Goal: Answer question/provide support

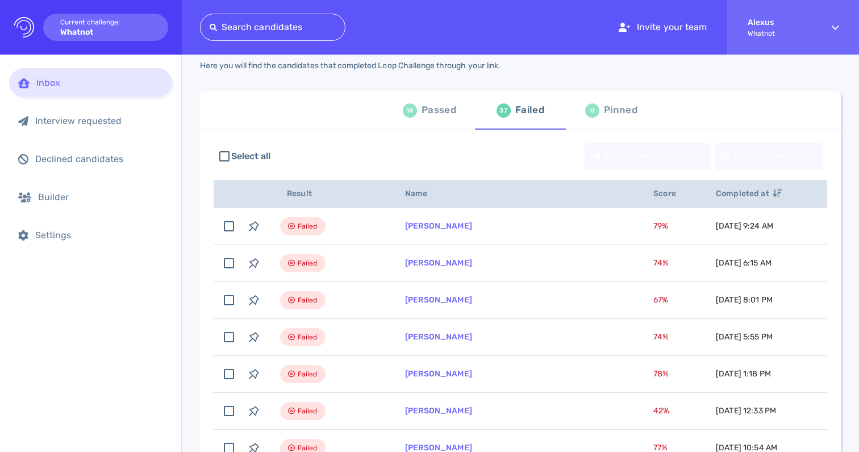
scroll to position [44, 0]
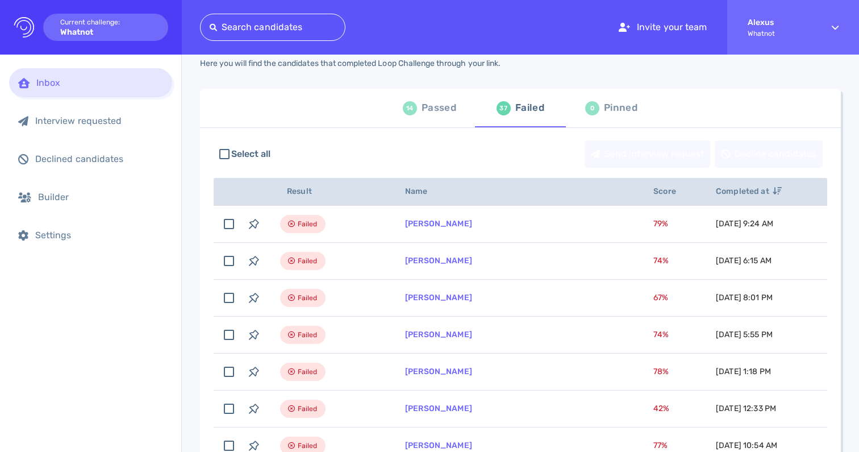
click at [422, 110] on div "Passed" at bounding box center [439, 107] width 35 height 17
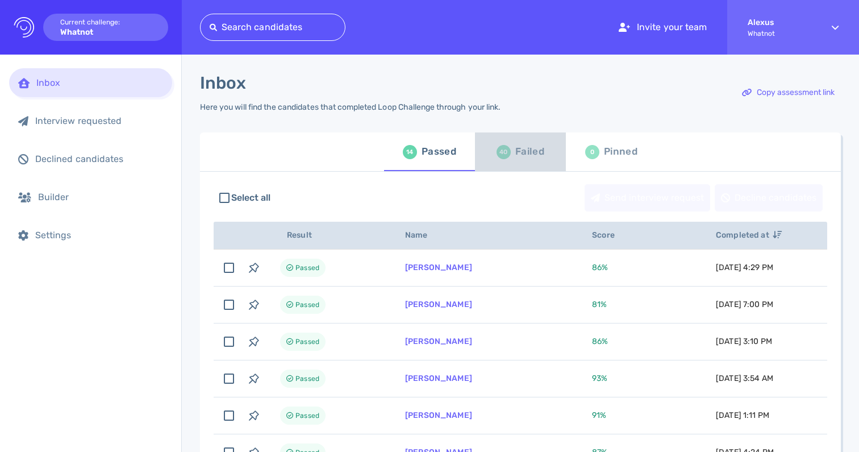
click at [509, 152] on div "40 Failed" at bounding box center [521, 152] width 48 height 32
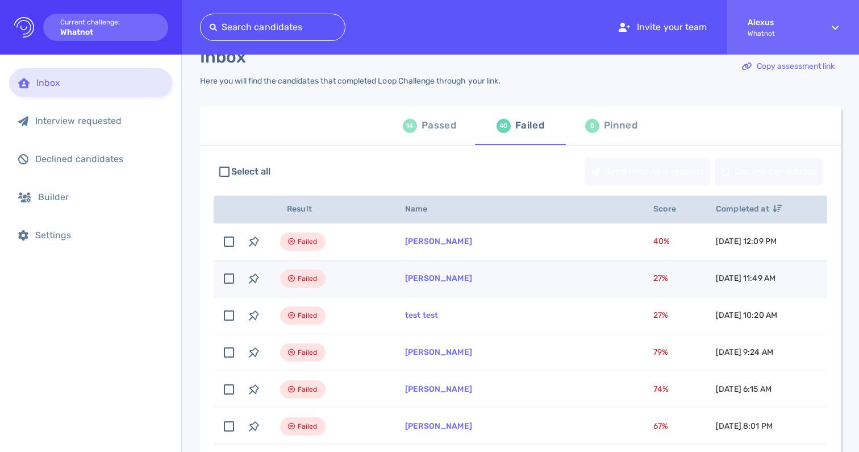
scroll to position [32, 0]
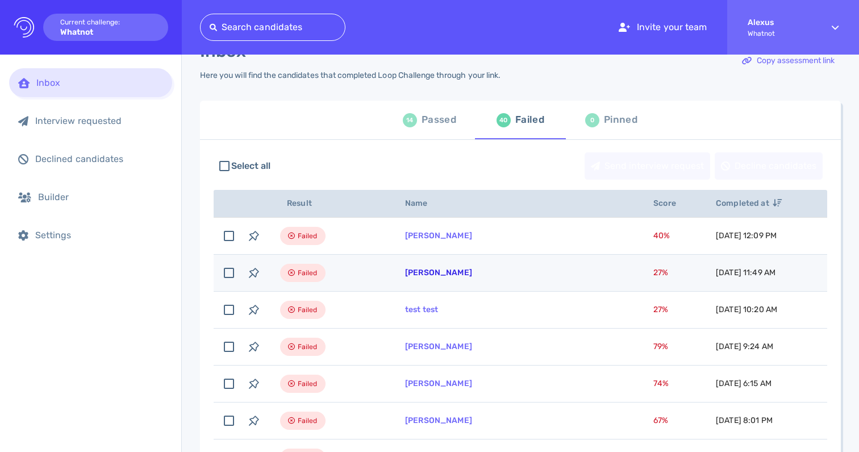
click at [447, 271] on link "Cathy Kilduff" at bounding box center [438, 273] width 67 height 10
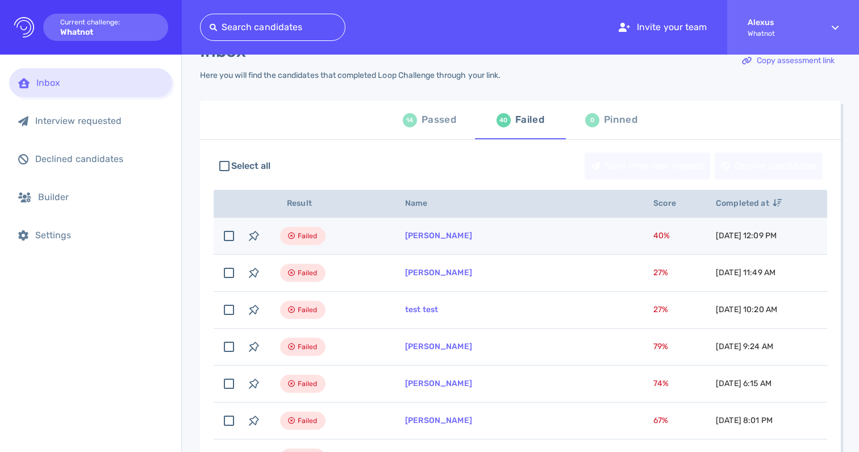
click at [404, 239] on td "Cathy Kilduff" at bounding box center [516, 236] width 248 height 37
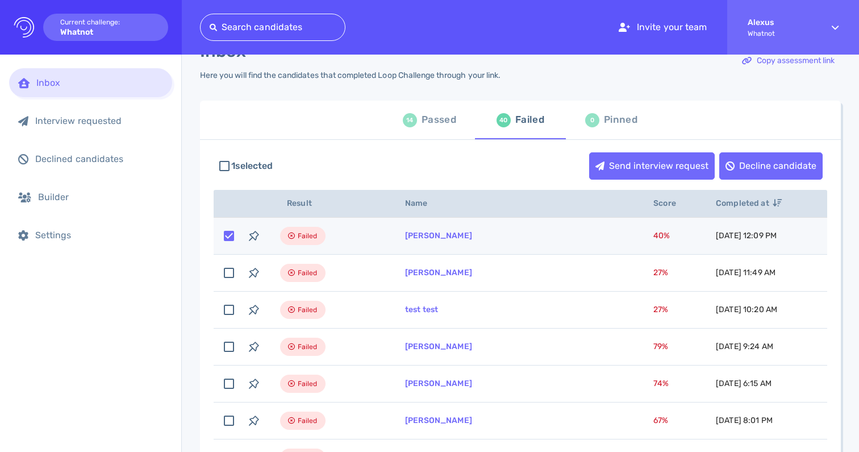
click at [319, 239] on div "Failed" at bounding box center [302, 236] width 45 height 18
checkbox input "false"
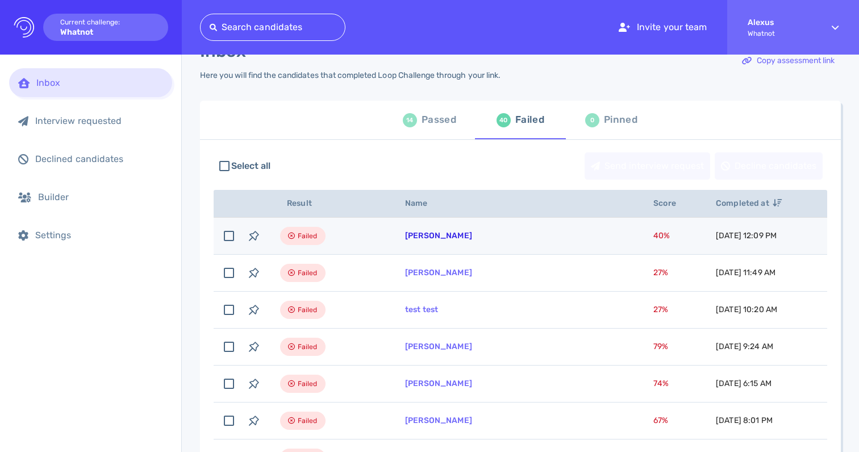
click at [440, 236] on link "Cathy Kilduff" at bounding box center [438, 236] width 67 height 10
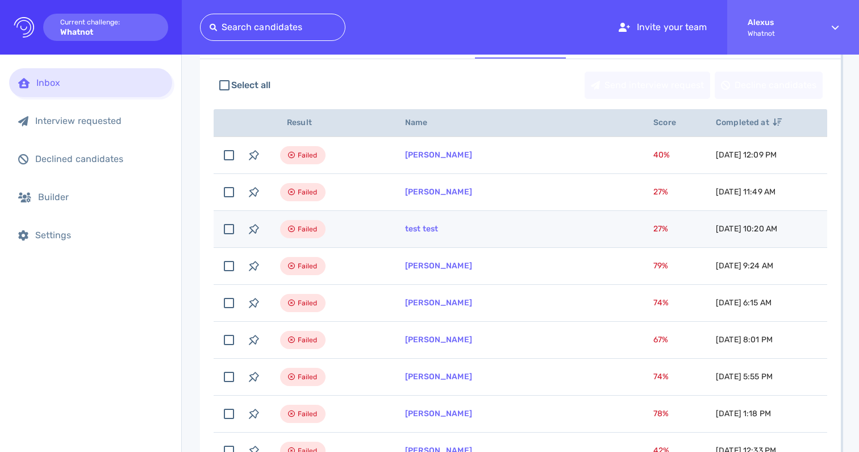
scroll to position [112, 0]
click at [409, 235] on td "test test" at bounding box center [516, 229] width 248 height 37
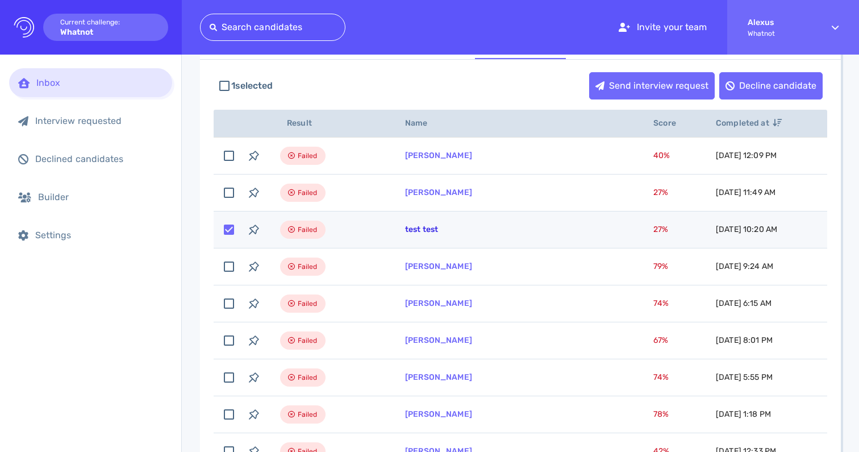
click at [408, 227] on link "test test" at bounding box center [421, 230] width 33 height 10
click at [234, 231] on input "checkbox" at bounding box center [229, 229] width 25 height 25
checkbox input "false"
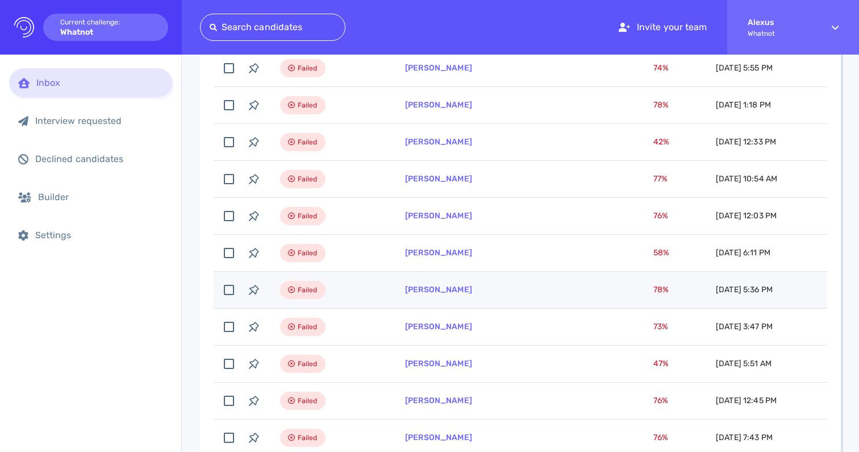
scroll to position [0, 0]
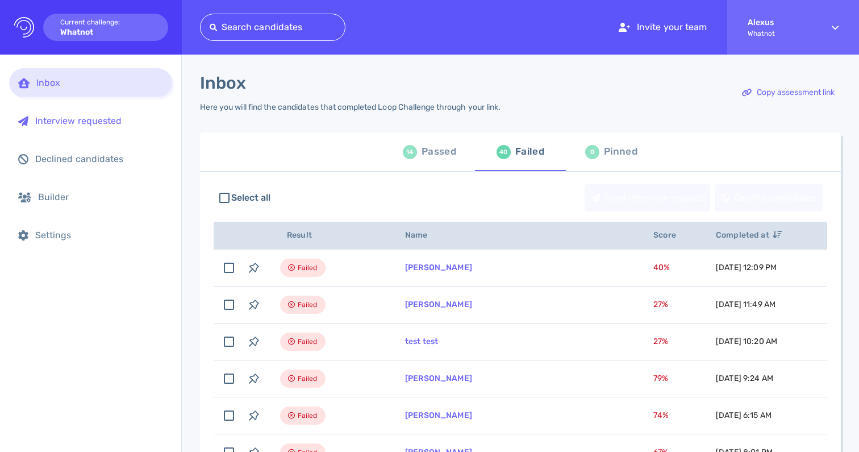
click at [93, 126] on div "Interview requested" at bounding box center [99, 120] width 128 height 11
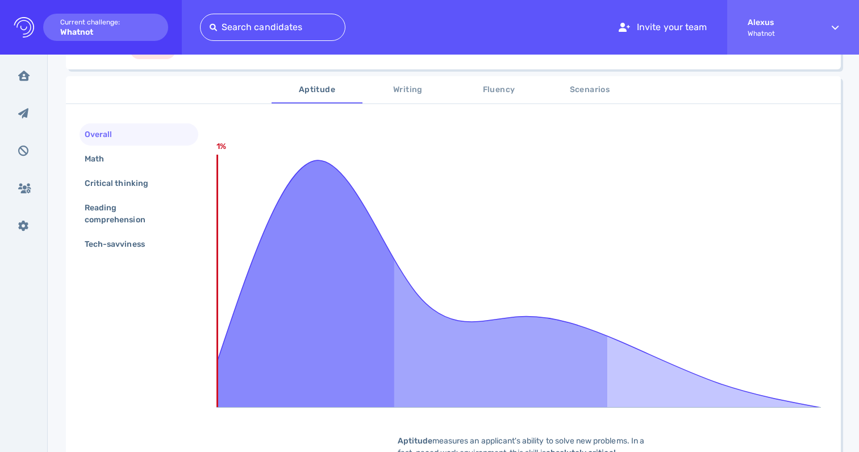
scroll to position [169, 0]
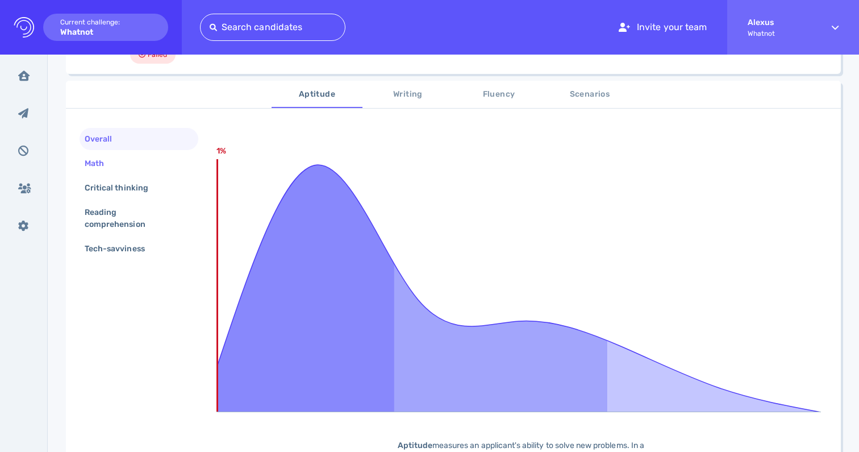
click at [107, 167] on div "Math" at bounding box center [99, 163] width 35 height 16
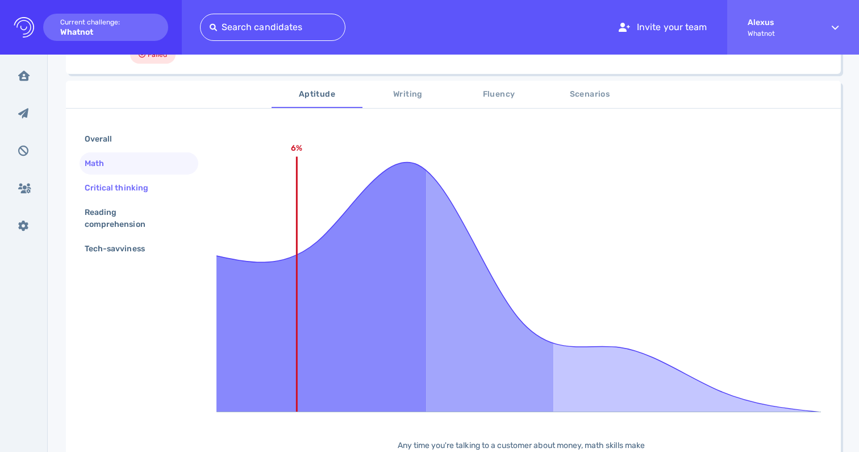
click at [114, 189] on div "Critical thinking" at bounding box center [122, 188] width 80 height 16
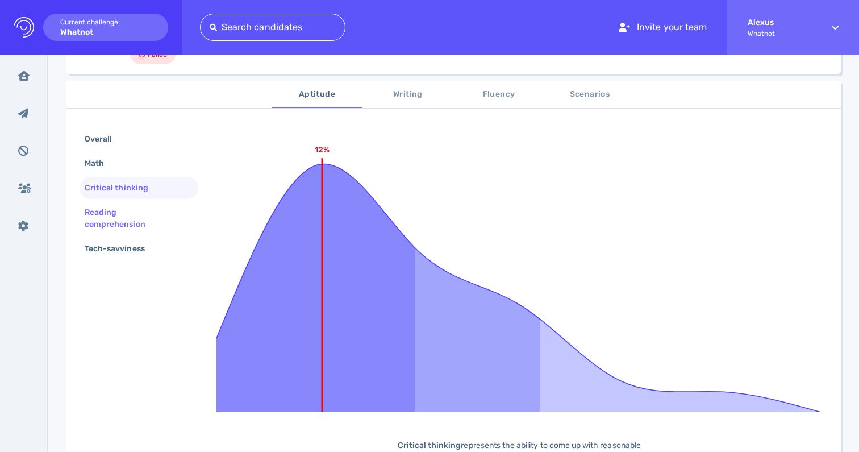
click at [118, 217] on div "Reading comprehension" at bounding box center [134, 218] width 104 height 28
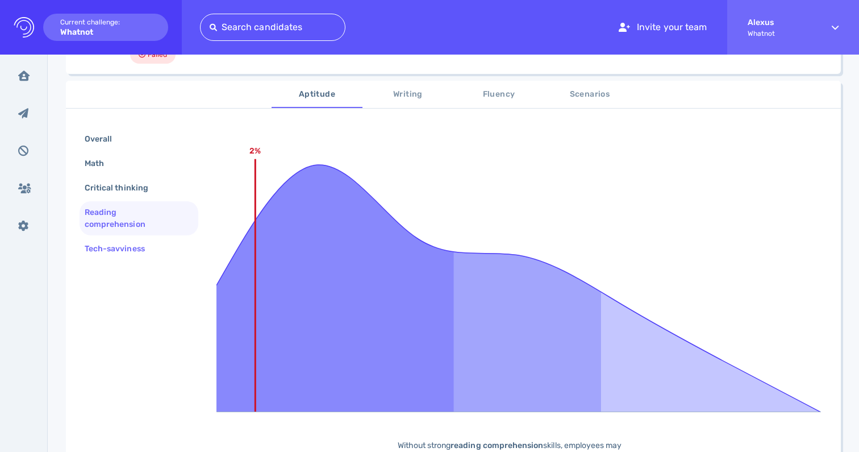
click at [119, 252] on div "Tech-savviness" at bounding box center [120, 248] width 76 height 16
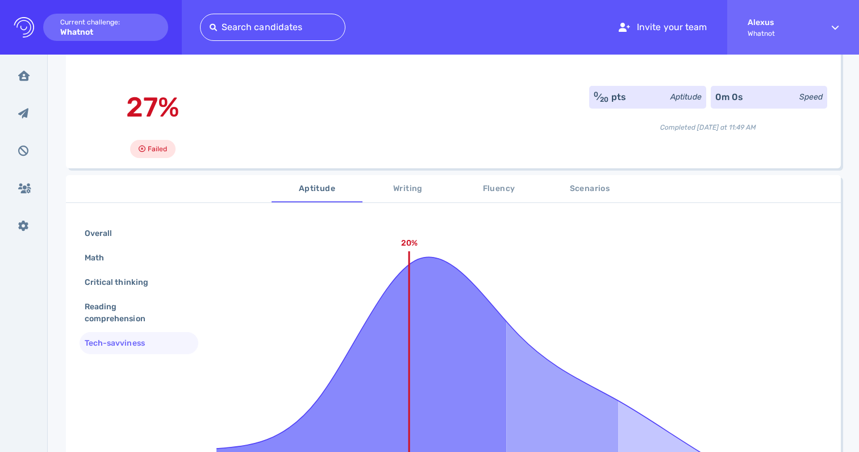
scroll to position [69, 0]
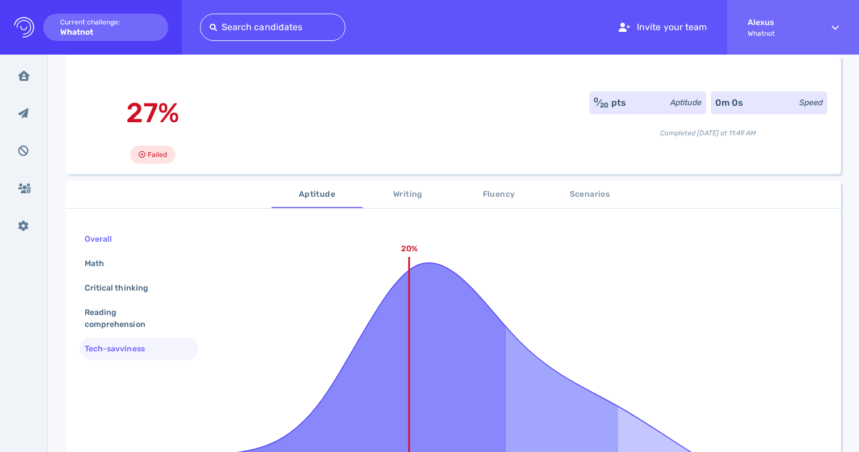
click at [109, 238] on div "Overall" at bounding box center [103, 239] width 43 height 16
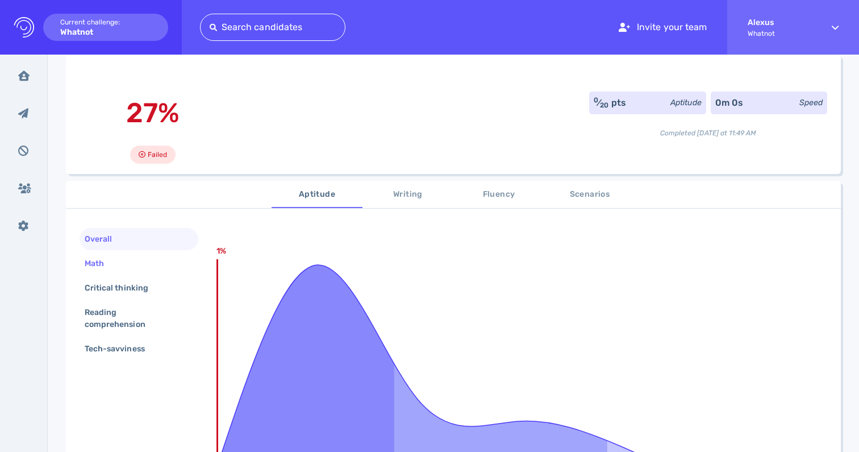
click at [99, 264] on div "Math" at bounding box center [99, 263] width 35 height 16
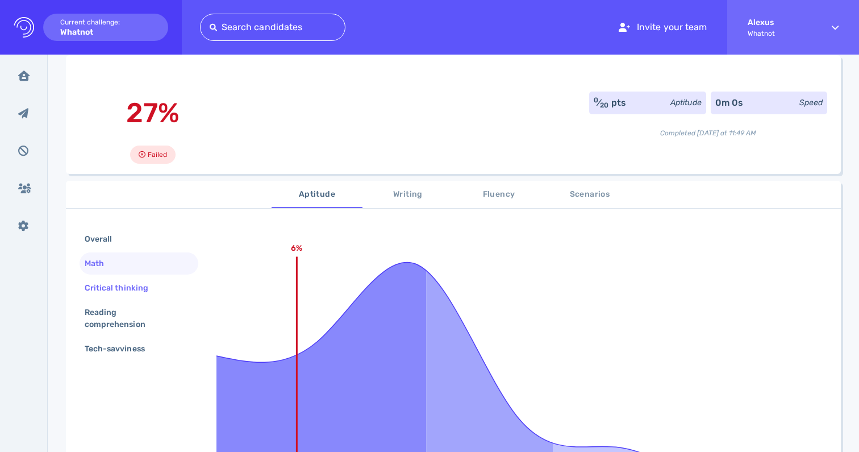
click at [109, 284] on div "Critical thinking" at bounding box center [122, 288] width 80 height 16
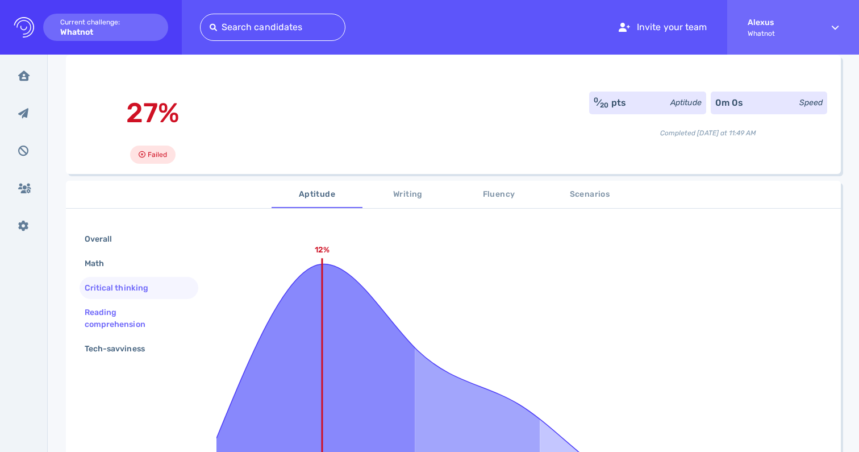
click at [111, 310] on div "Reading comprehension" at bounding box center [134, 318] width 104 height 28
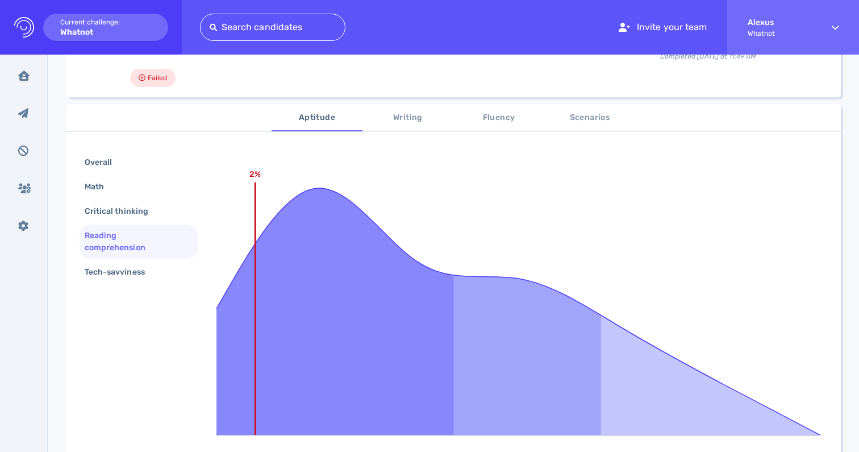
scroll to position [149, 0]
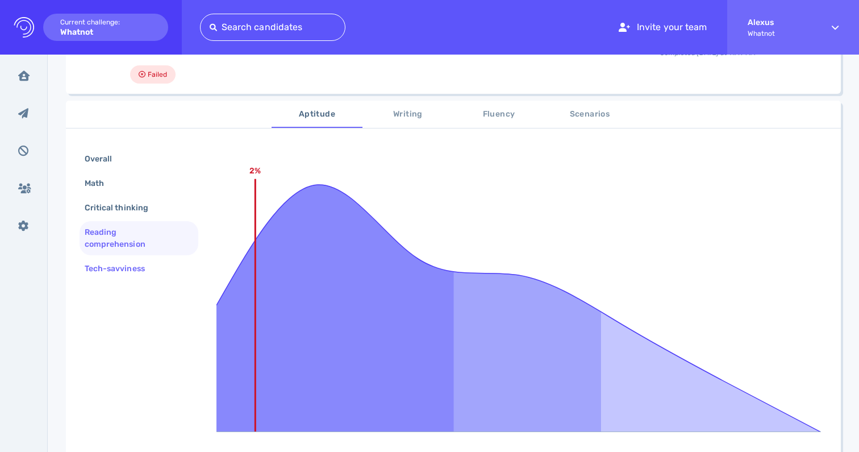
click at [131, 269] on div "Tech-savviness" at bounding box center [120, 268] width 76 height 16
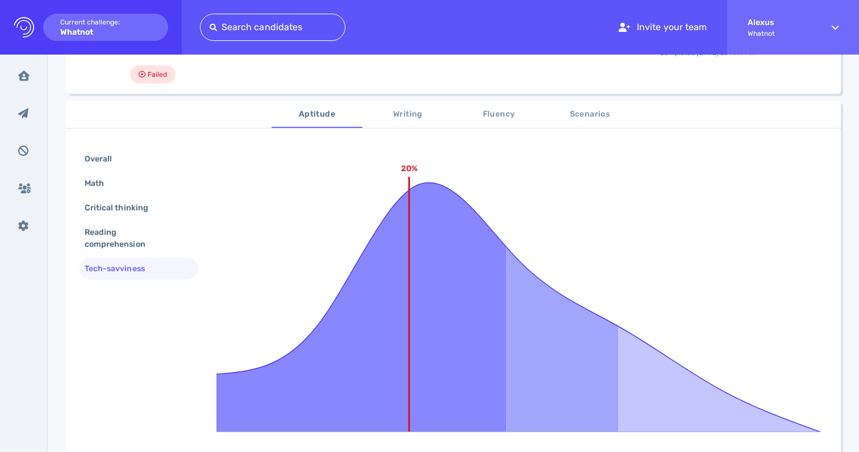
click at [402, 118] on span "Writing" at bounding box center [407, 114] width 77 height 14
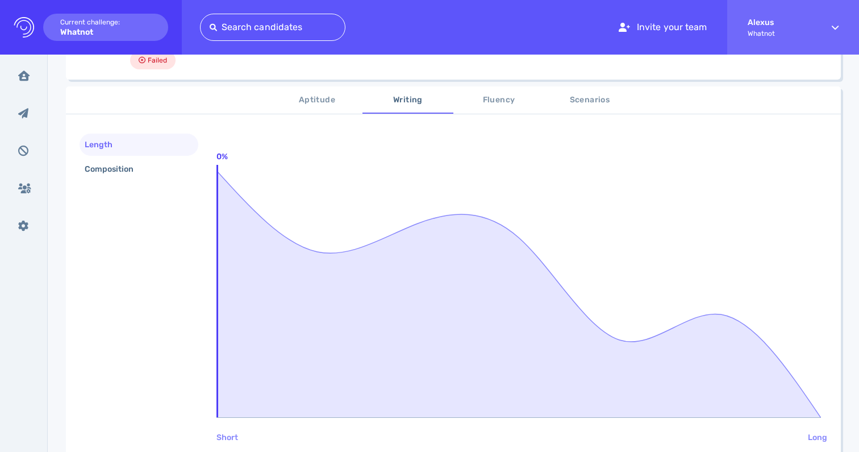
scroll to position [148, 0]
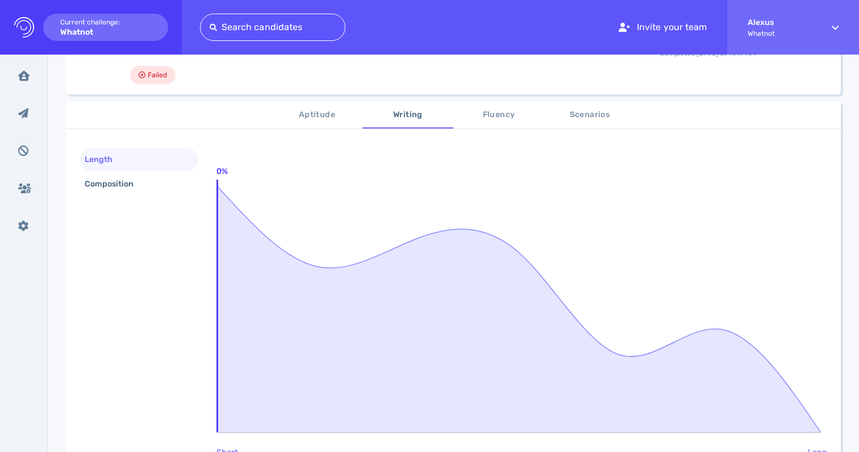
click at [497, 115] on span "Fluency" at bounding box center [498, 115] width 77 height 14
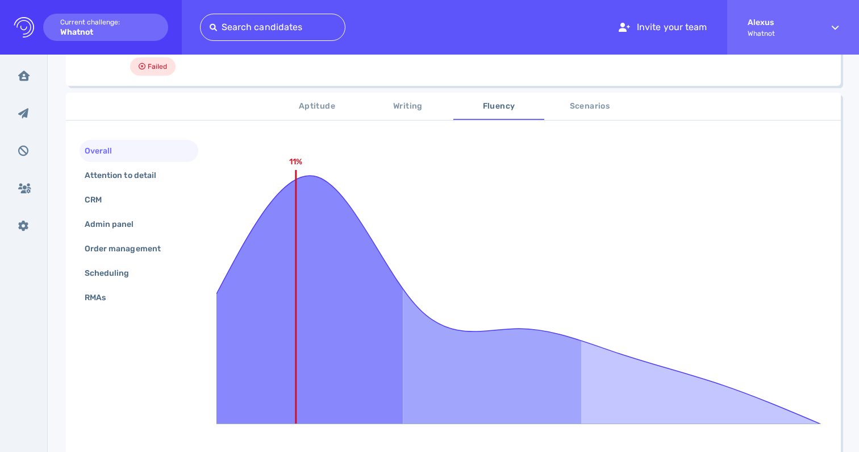
scroll to position [152, 0]
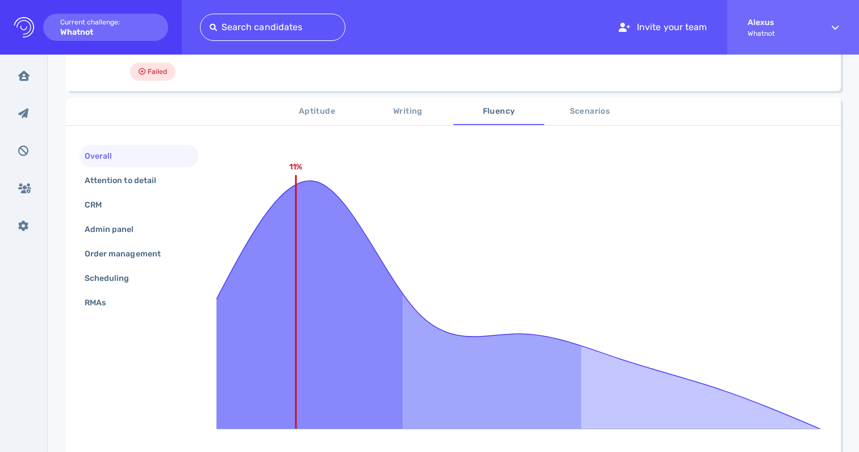
click at [586, 115] on span "Scenarios" at bounding box center [589, 112] width 77 height 14
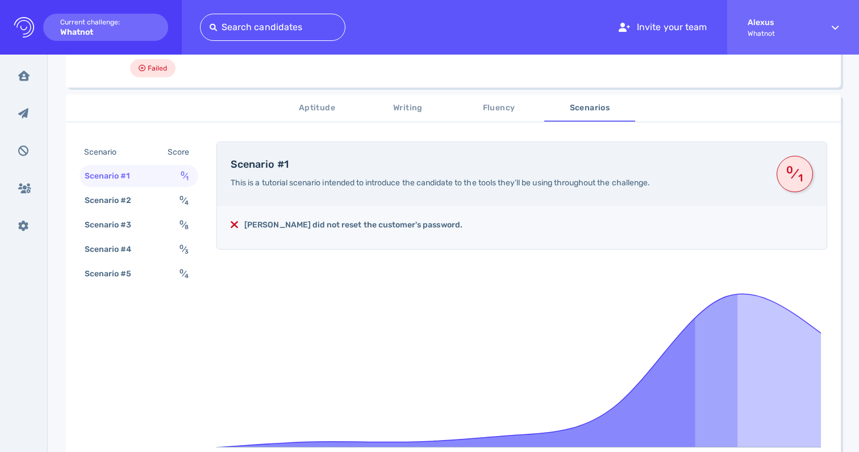
scroll to position [156, 0]
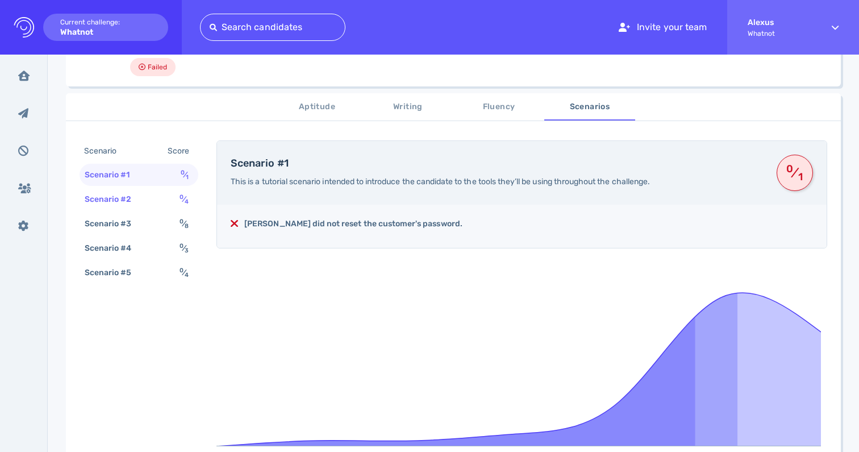
click at [144, 201] on div "Scenario #2" at bounding box center [113, 199] width 63 height 16
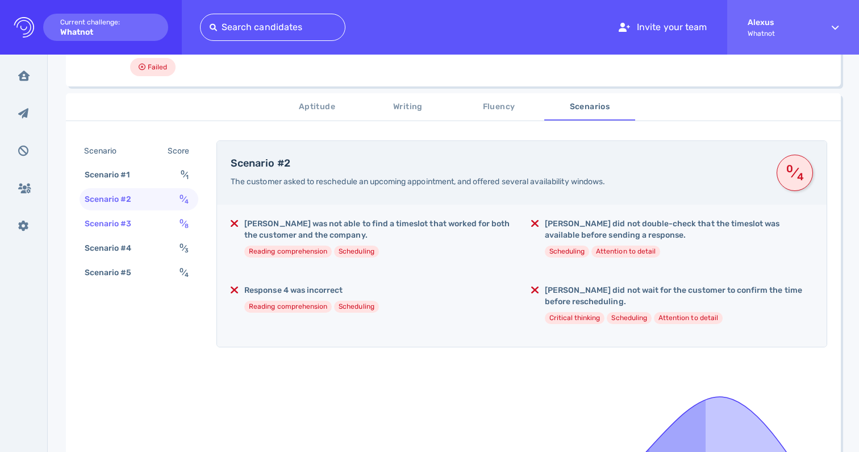
click at [138, 226] on div "Scenario #3" at bounding box center [113, 223] width 63 height 16
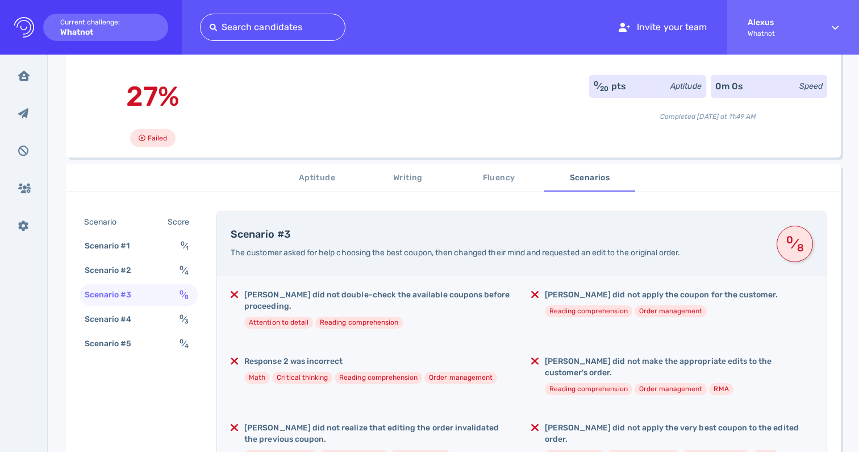
scroll to position [40, 0]
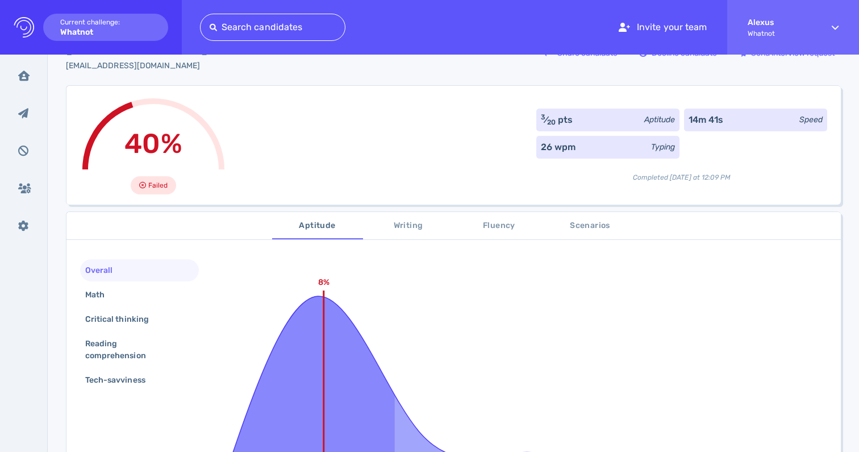
scroll to position [47, 0]
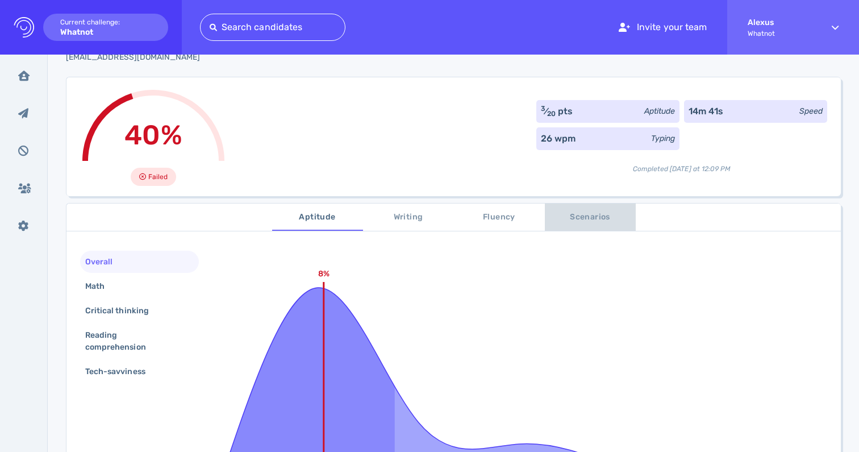
click at [572, 217] on span "Scenarios" at bounding box center [590, 217] width 77 height 14
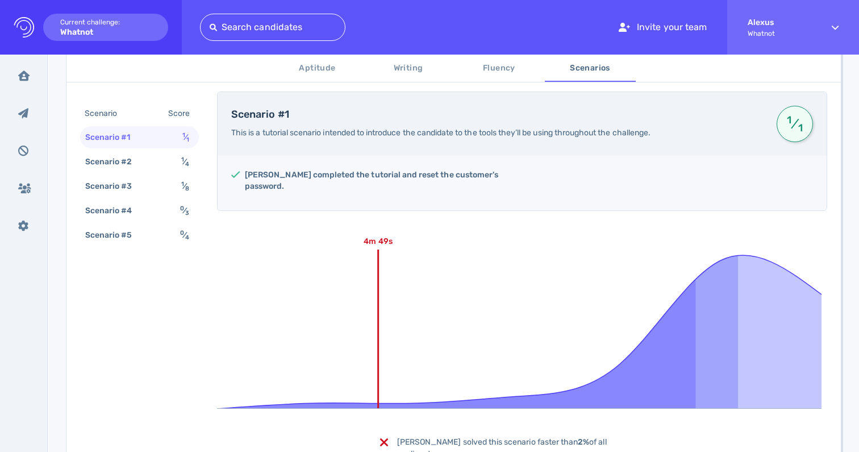
scroll to position [205, 0]
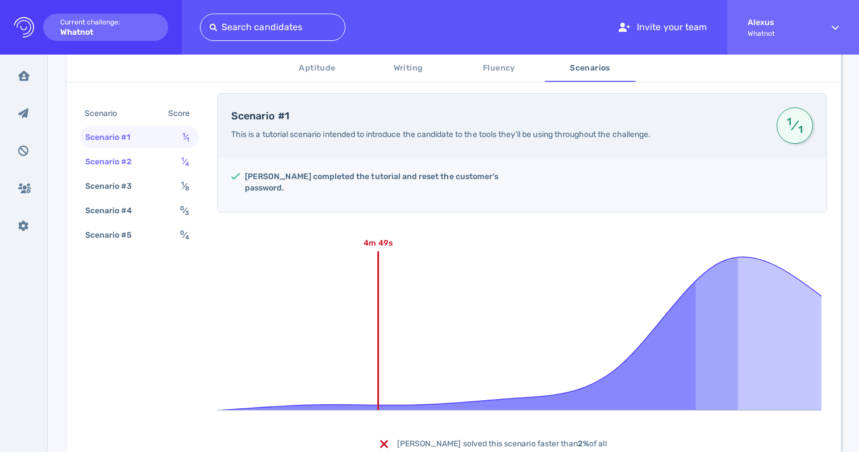
click at [178, 167] on div "Scenario #2 1 ⁄ 4" at bounding box center [139, 162] width 119 height 22
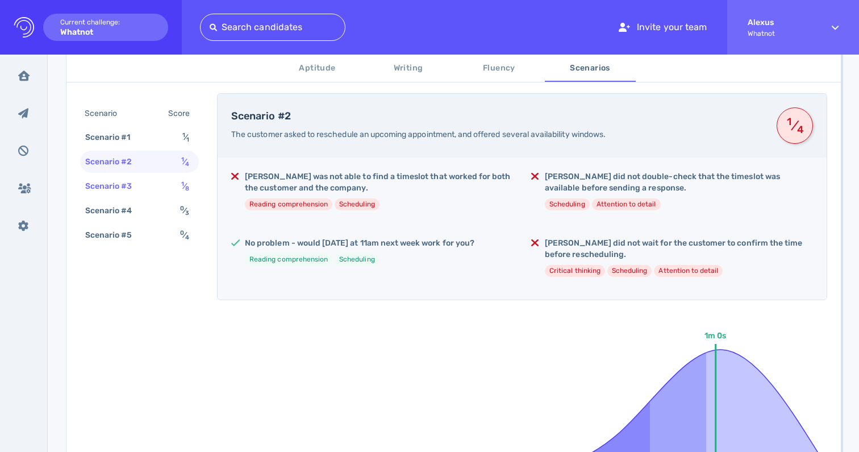
click at [190, 192] on div "1 ⁄ 8" at bounding box center [187, 186] width 17 height 16
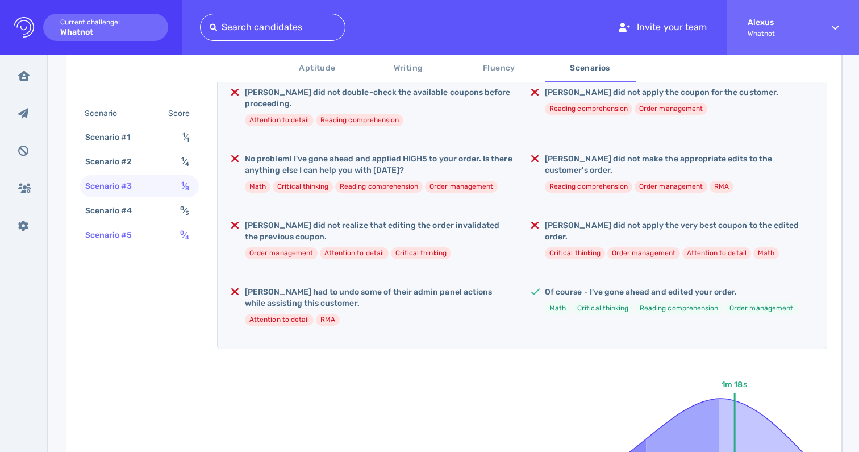
scroll to position [293, 0]
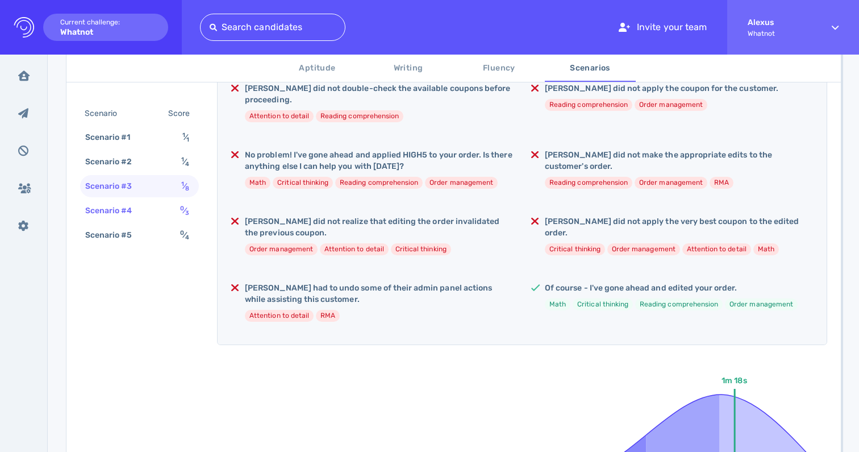
click at [182, 208] on sup "0" at bounding box center [182, 208] width 4 height 7
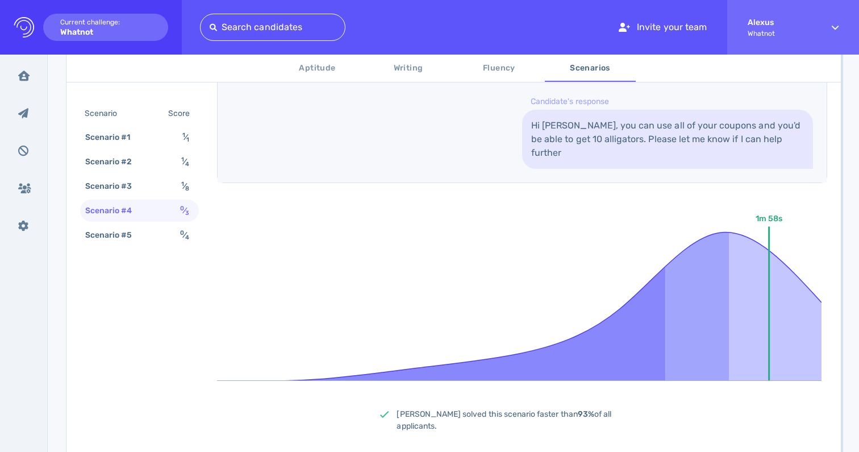
scroll to position [708, 0]
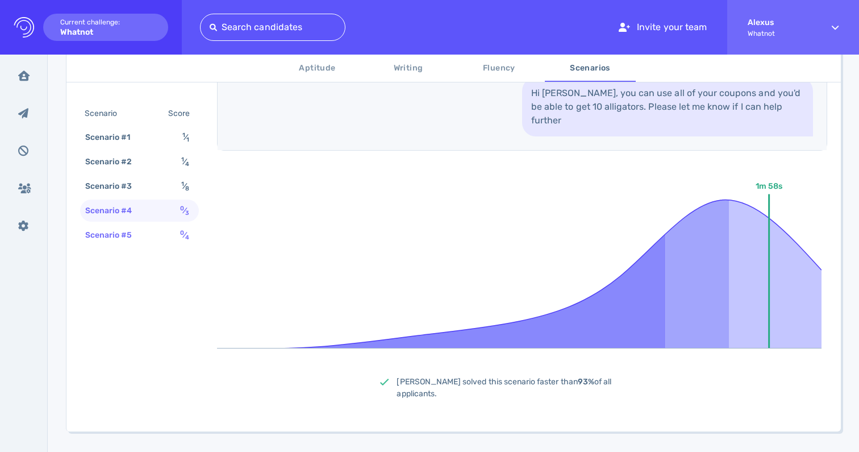
click at [153, 242] on div "Scenario #5 0 ⁄ 4" at bounding box center [139, 235] width 119 height 22
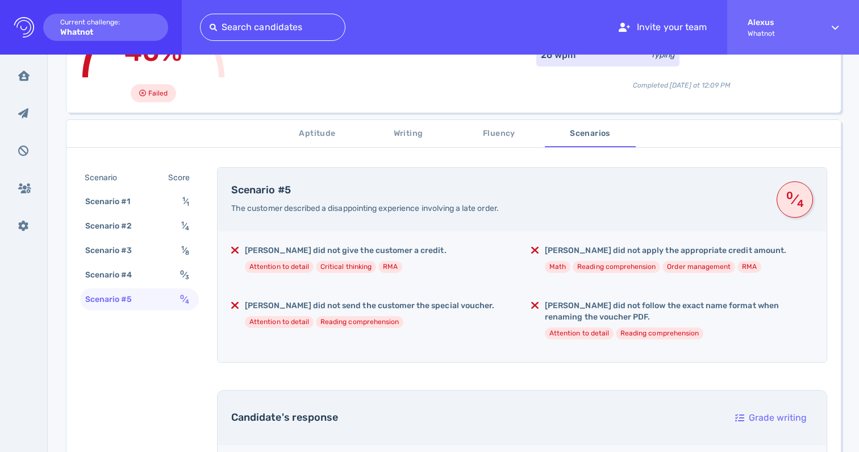
scroll to position [0, 0]
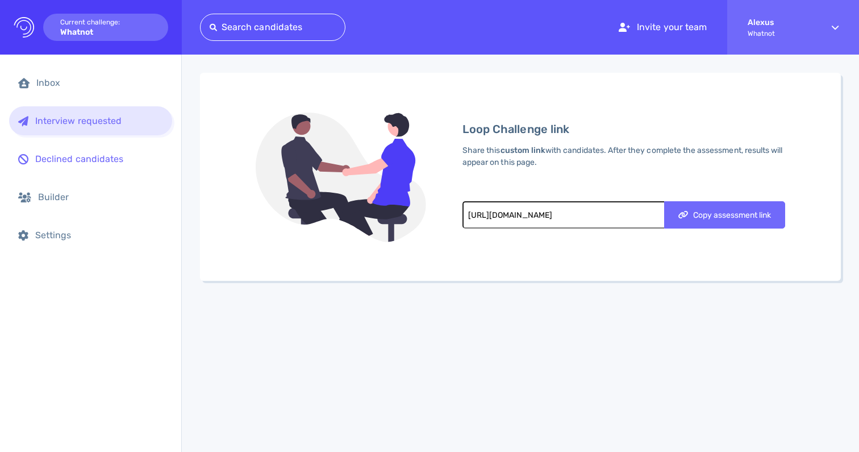
click at [97, 160] on div "Declined candidates" at bounding box center [99, 158] width 128 height 11
